Goal: Transaction & Acquisition: Purchase product/service

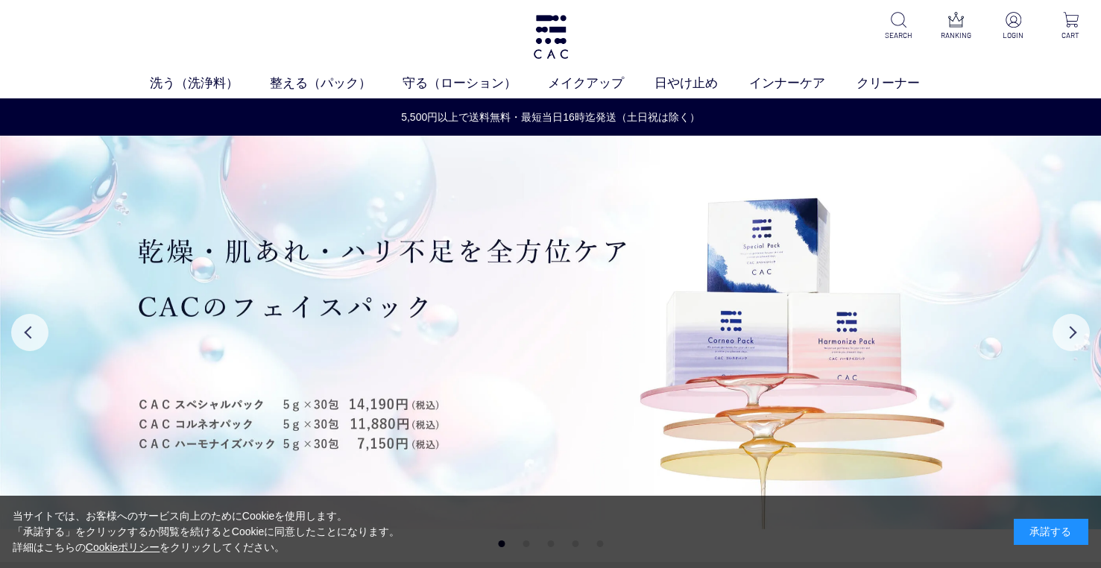
click at [1067, 531] on div "承諾する" at bounding box center [1051, 532] width 75 height 26
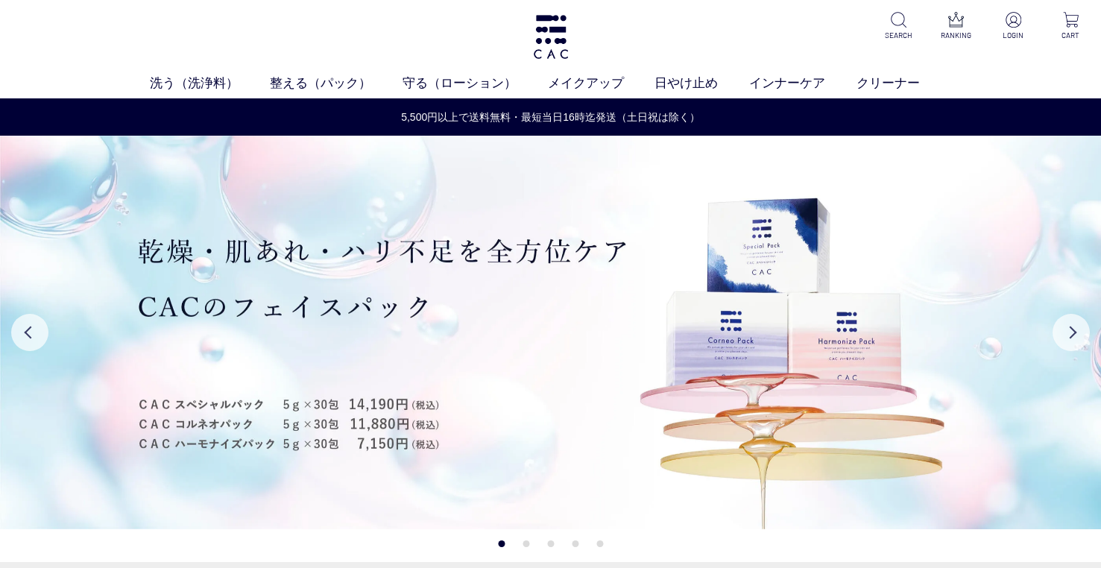
scroll to position [373, 0]
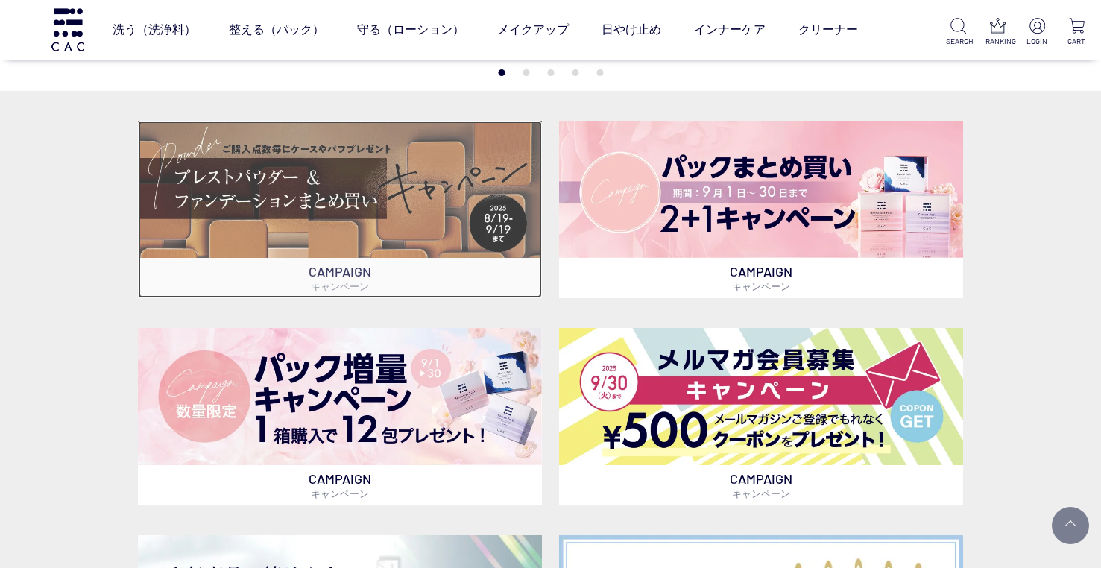
click at [345, 178] on img at bounding box center [340, 189] width 405 height 137
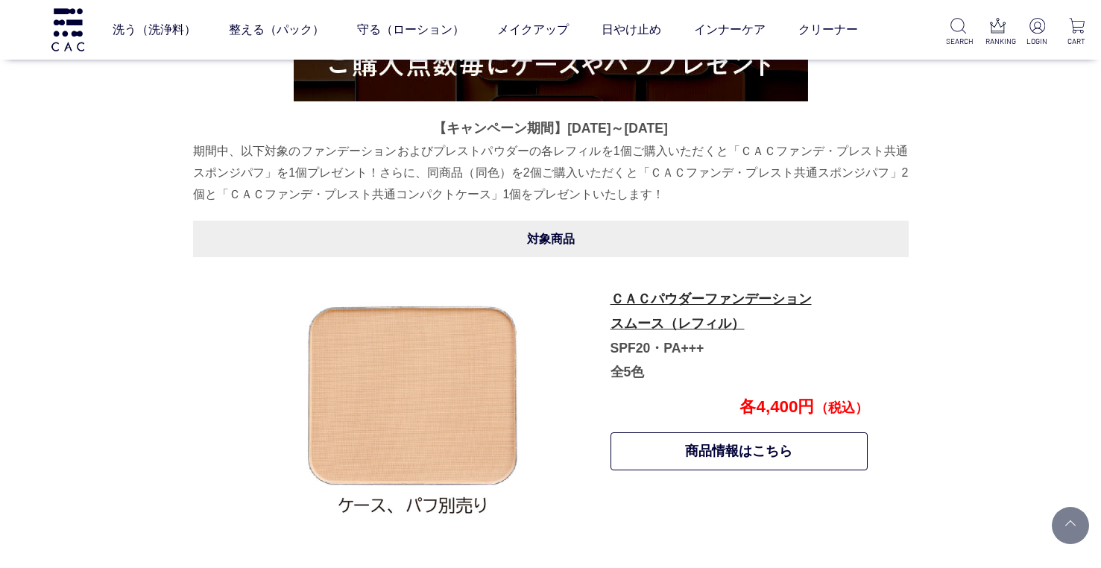
scroll to position [812, 0]
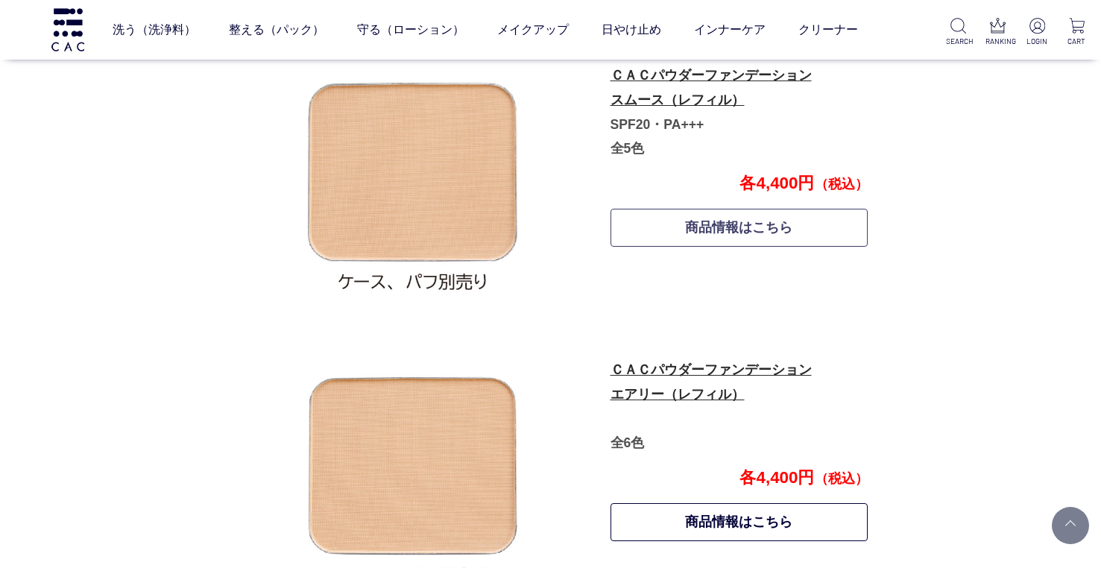
click at [695, 233] on link "商品情報はこちら" at bounding box center [740, 228] width 258 height 38
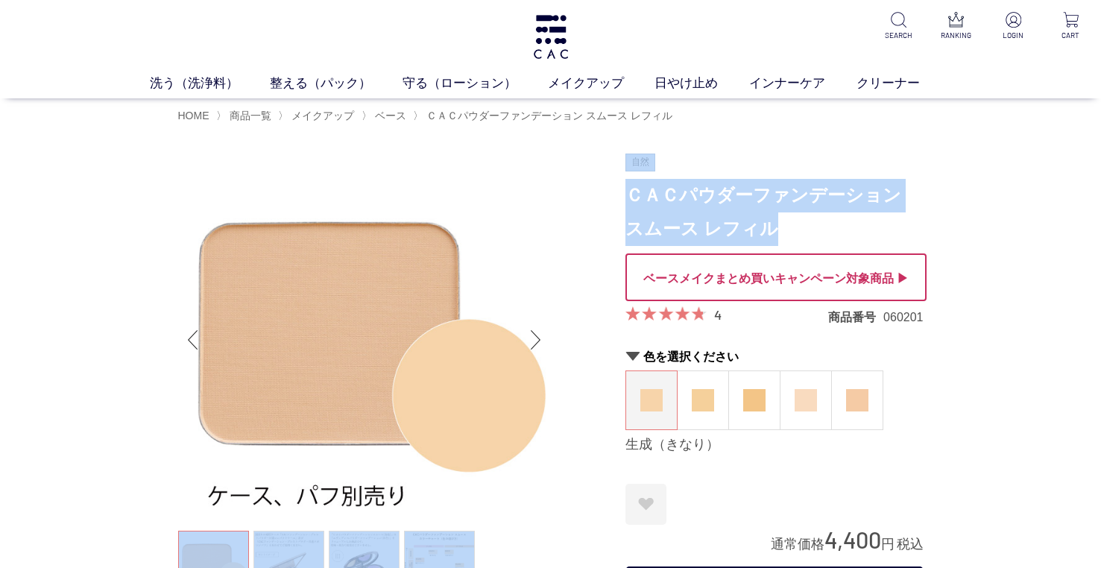
drag, startPoint x: 793, startPoint y: 224, endPoint x: 622, endPoint y: 201, distance: 173.2
click at [688, 211] on h1 "ＣＡＣパウダーファンデーション スムース レフィル" at bounding box center [775, 212] width 298 height 67
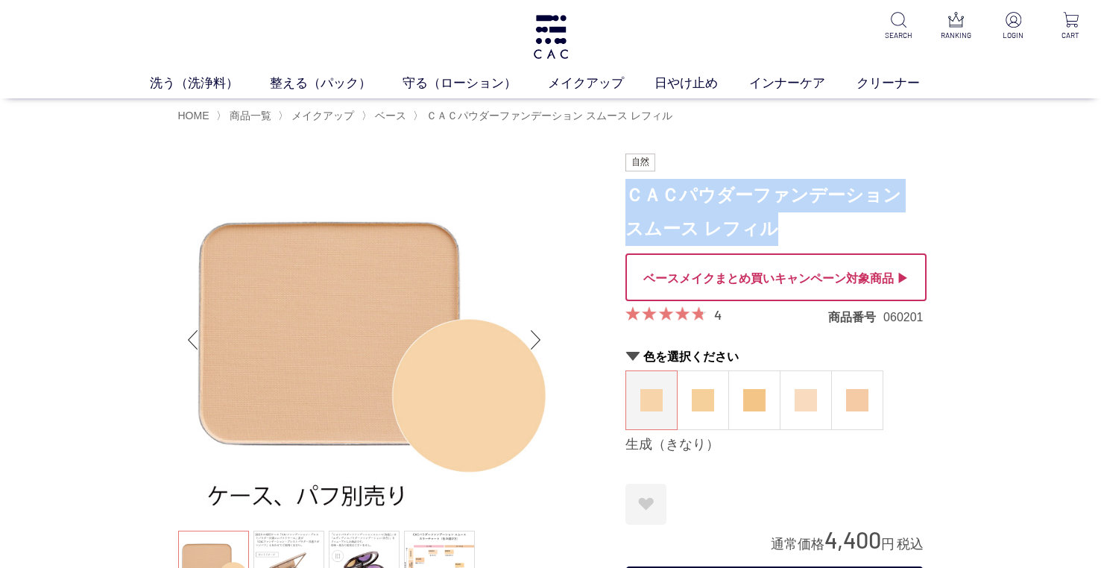
drag, startPoint x: 629, startPoint y: 199, endPoint x: 770, endPoint y: 226, distance: 142.7
click at [770, 226] on h1 "ＣＡＣパウダーファンデーション スムース レフィル" at bounding box center [775, 212] width 298 height 67
copy h1 "ＣＡＣパウダーファンデーション スムース レフィル"
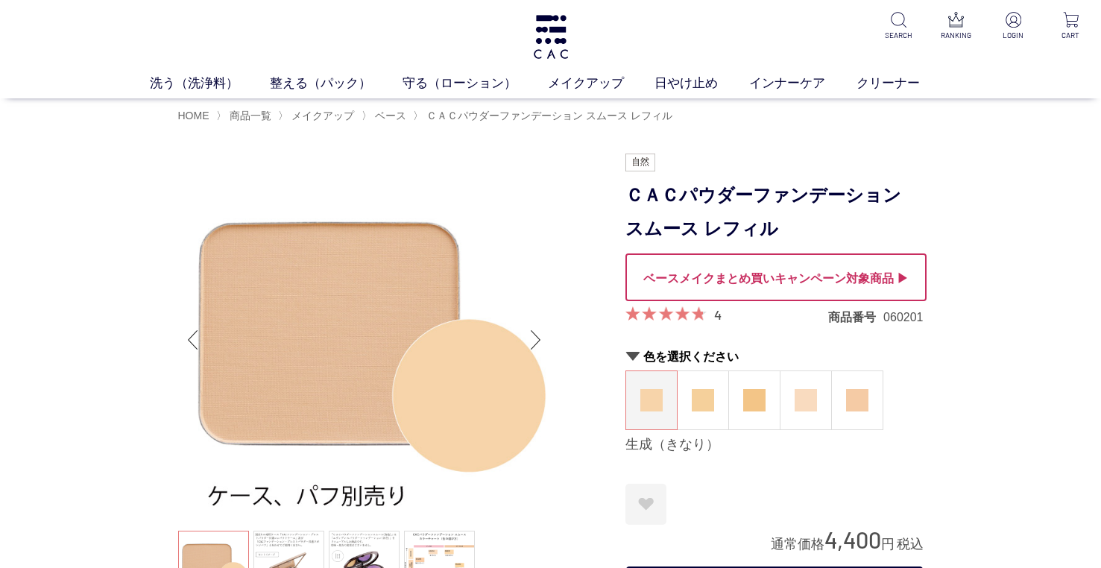
drag, startPoint x: 718, startPoint y: 448, endPoint x: 627, endPoint y: 450, distance: 91.0
click at [627, 450] on div "生成（きなり）" at bounding box center [775, 445] width 298 height 18
copy div "生成（きなり）"
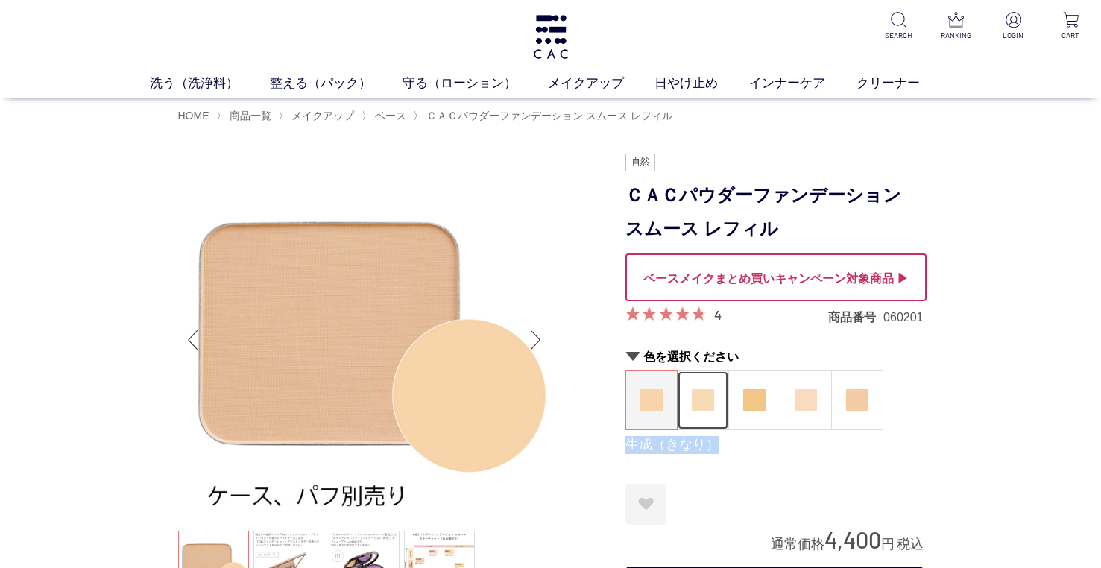
click at [705, 407] on img at bounding box center [703, 400] width 22 height 22
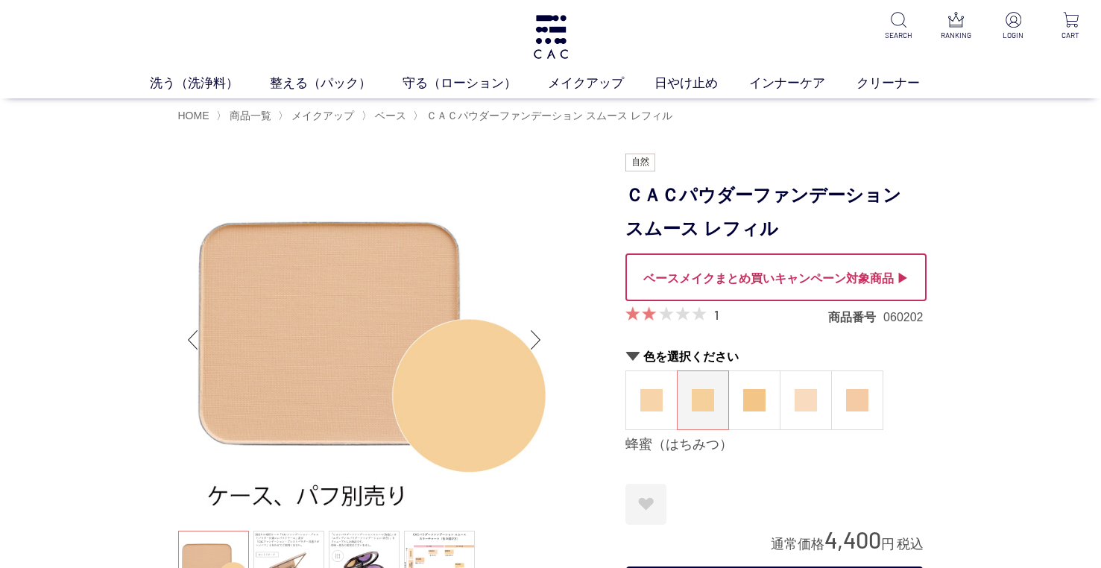
drag, startPoint x: 341, startPoint y: 312, endPoint x: 647, endPoint y: 397, distance: 317.1
click at [647, 397] on img at bounding box center [652, 400] width 22 height 22
